Goal: Communication & Community: Participate in discussion

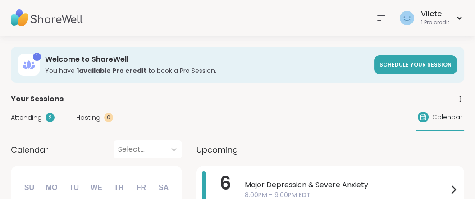
click at [376, 17] on icon at bounding box center [381, 18] width 11 height 11
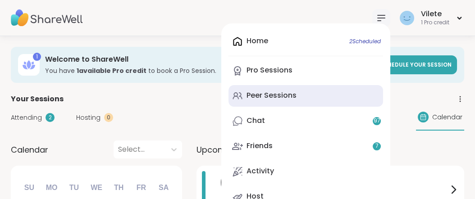
click at [263, 101] on div "Peer Sessions" at bounding box center [272, 96] width 50 height 10
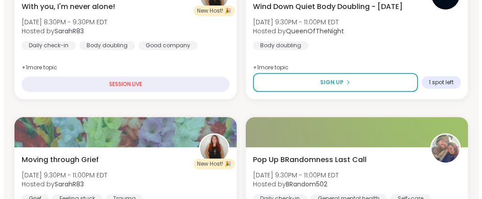
scroll to position [719, 0]
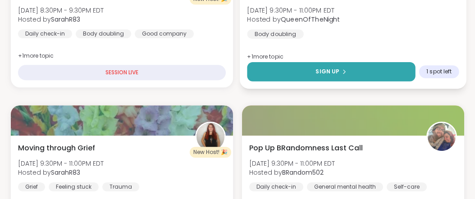
click at [357, 82] on button "Sign Up" at bounding box center [331, 71] width 168 height 19
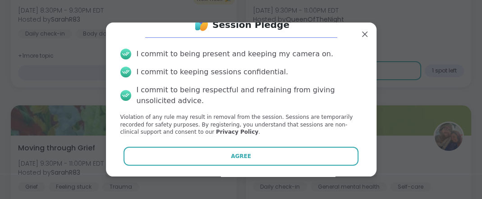
scroll to position [65, 0]
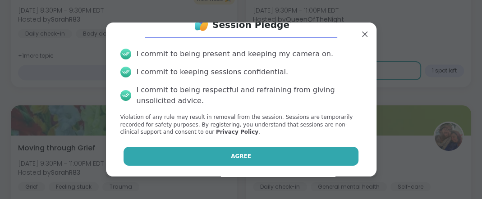
click at [254, 154] on button "Agree" at bounding box center [241, 156] width 235 height 19
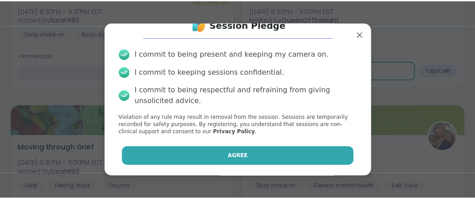
scroll to position [57, 0]
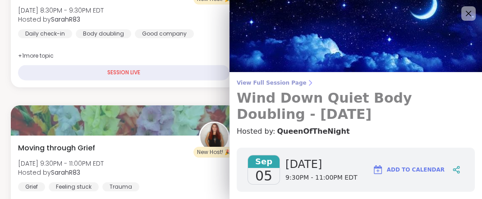
click at [293, 85] on span "View Full Session Page" at bounding box center [356, 82] width 238 height 7
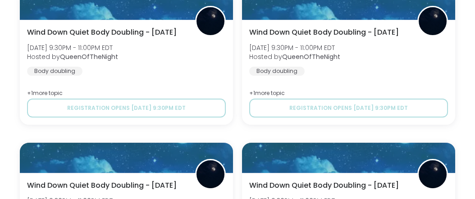
scroll to position [462, 0]
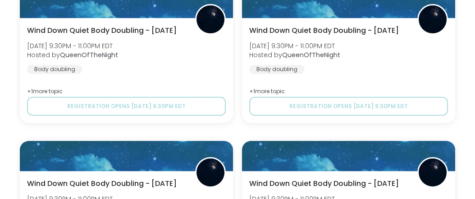
type textarea "*"
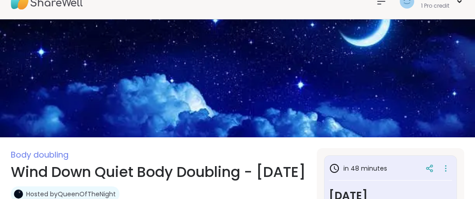
scroll to position [0, 0]
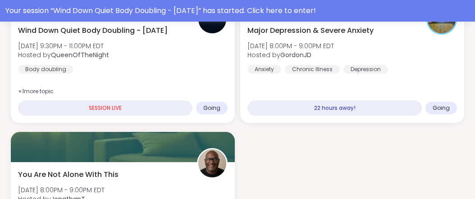
scroll to position [139, 0]
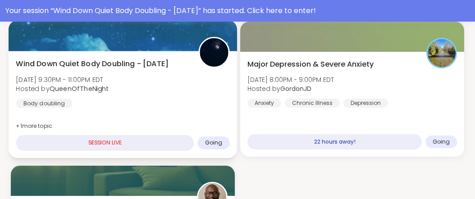
click at [205, 147] on span "Going" at bounding box center [214, 142] width 18 height 7
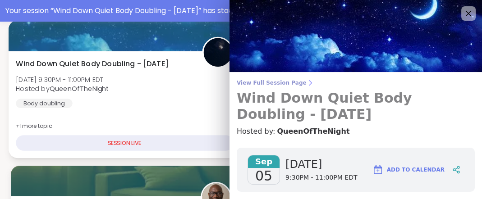
click at [301, 87] on span "View Full Session Page" at bounding box center [356, 82] width 238 height 7
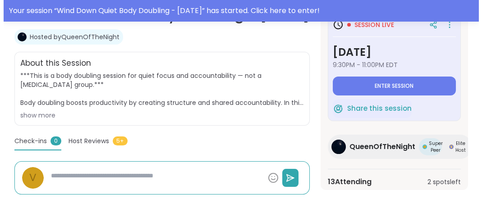
scroll to position [191, 0]
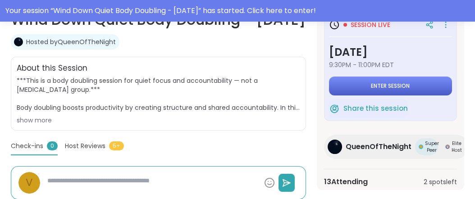
click at [304, 90] on span "Enter session" at bounding box center [390, 86] width 39 height 7
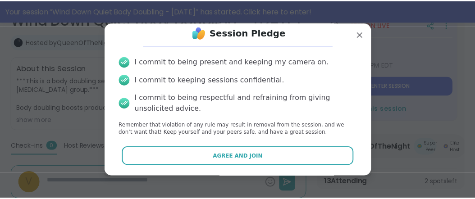
scroll to position [65, 0]
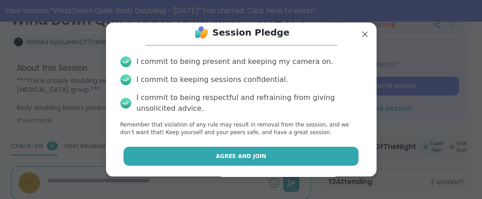
click at [240, 152] on span "Agree and Join" at bounding box center [241, 156] width 51 height 8
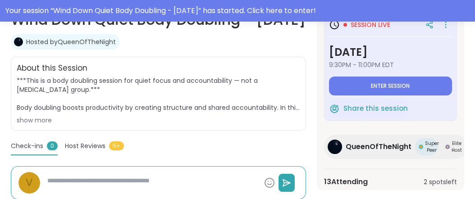
type textarea "*"
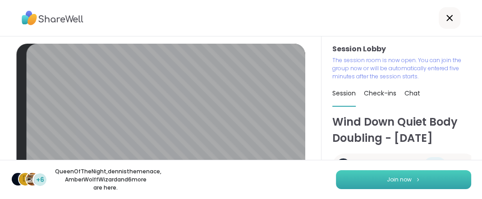
click at [304, 174] on button "Join now" at bounding box center [403, 180] width 135 height 19
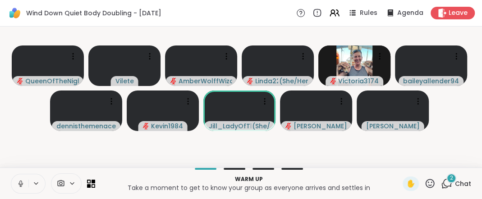
click at [304, 184] on p "Take a moment to get to know your group as everyone arrives and settles in" at bounding box center [249, 188] width 297 height 9
click at [24, 180] on icon at bounding box center [21, 184] width 8 height 8
